Goal: Check status: Check status

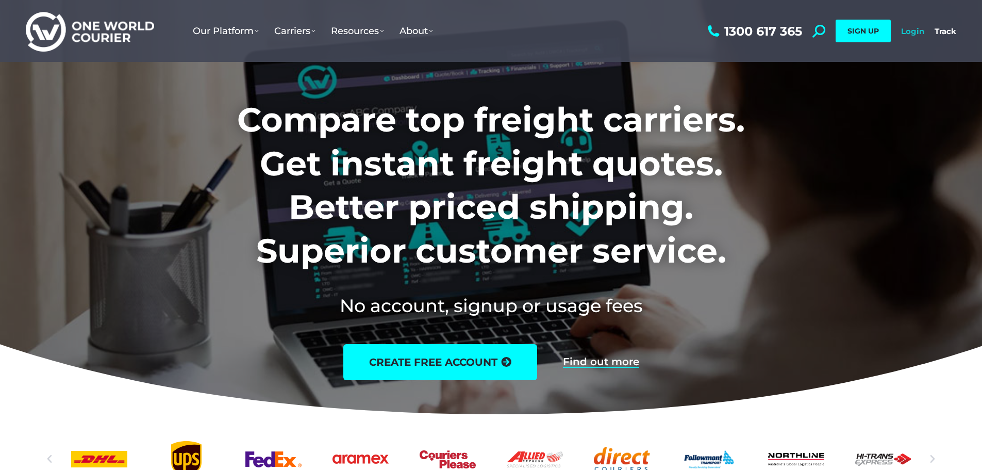
click at [911, 29] on link "Login" at bounding box center [912, 31] width 23 height 10
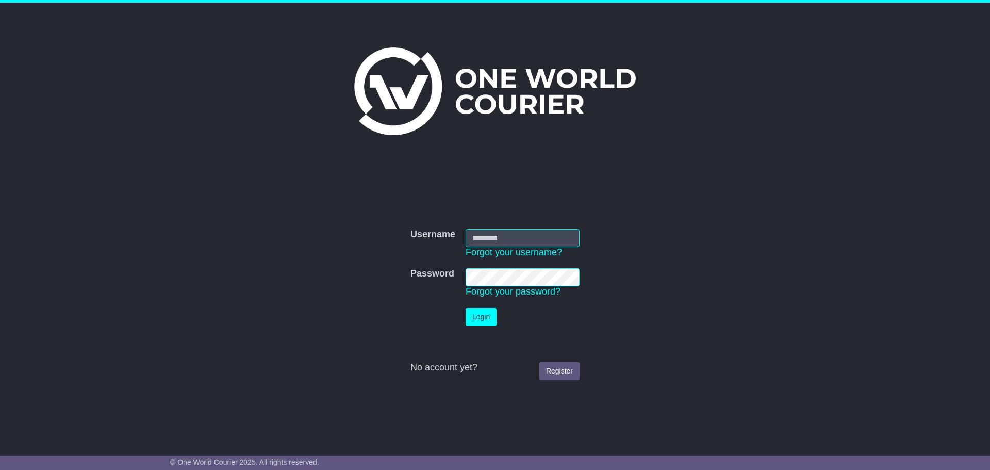
type input "**********"
click at [471, 318] on button "Login" at bounding box center [480, 317] width 31 height 18
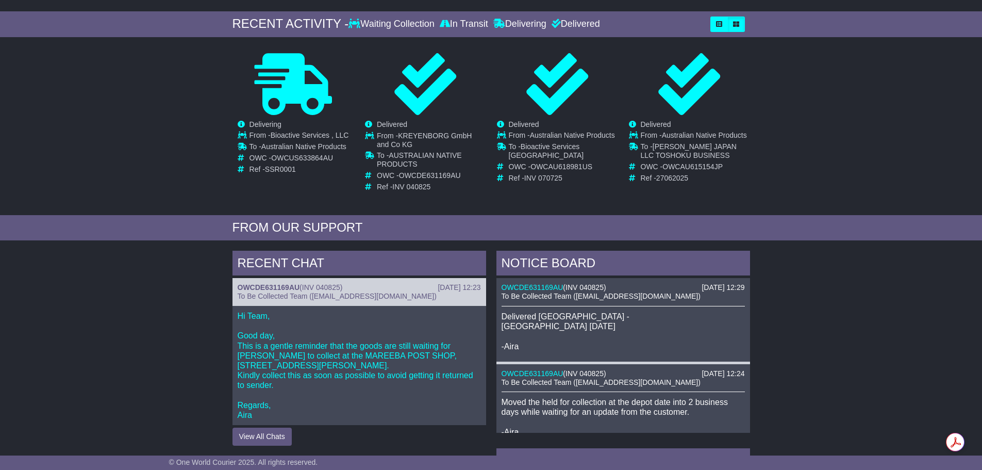
scroll to position [180, 0]
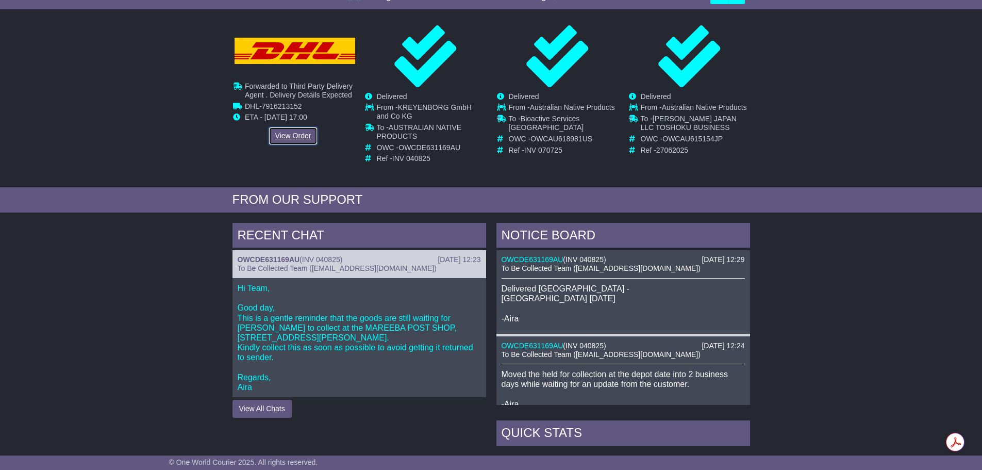
click at [302, 132] on link "View Order" at bounding box center [293, 136] width 49 height 18
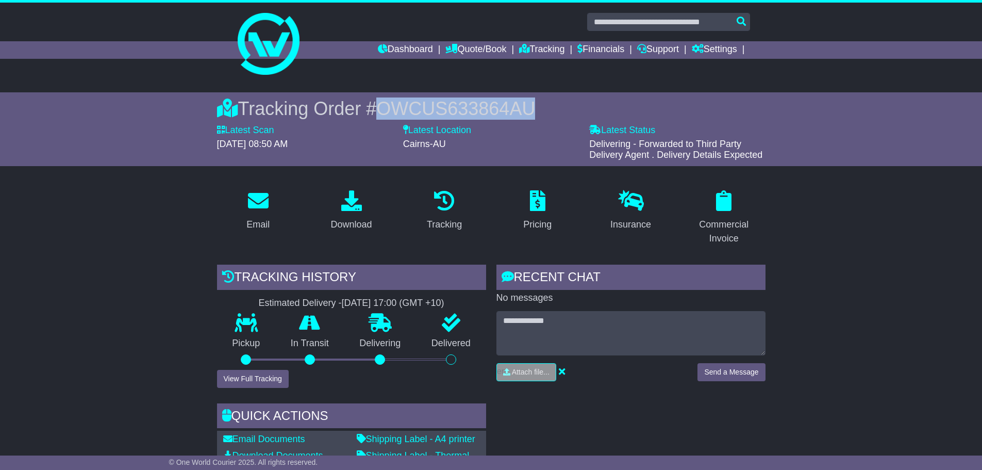
drag, startPoint x: 539, startPoint y: 112, endPoint x: 373, endPoint y: 111, distance: 166.0
click at [373, 111] on div "Tracking Order # OWCUS633864AU" at bounding box center [491, 108] width 548 height 22
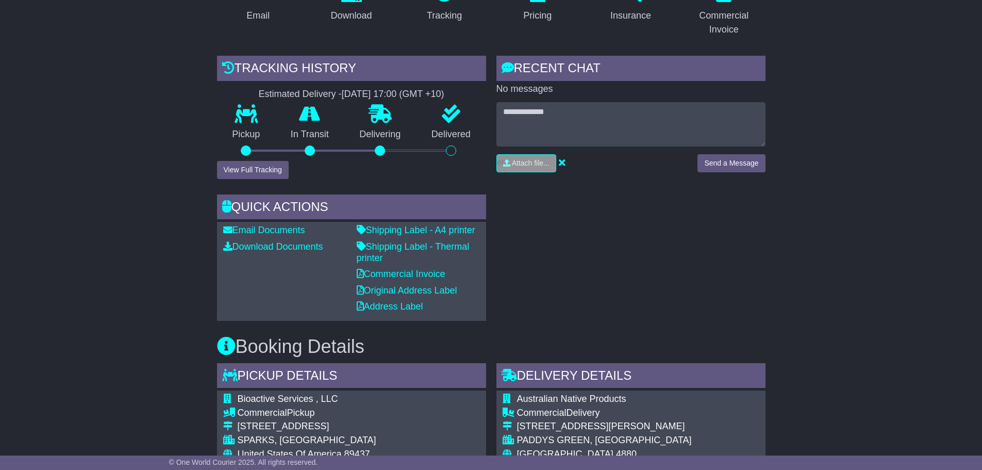
scroll to position [77, 0]
